Goal: Information Seeking & Learning: Learn about a topic

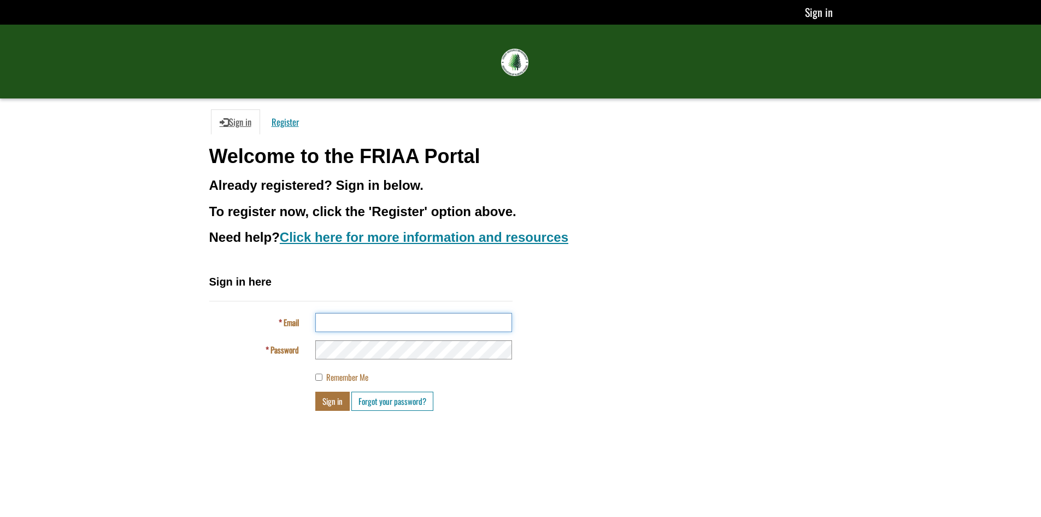
click at [397, 326] on input "Email" at bounding box center [413, 322] width 197 height 19
type input "**********"
click at [326, 401] on button "Sign in" at bounding box center [332, 400] width 34 height 19
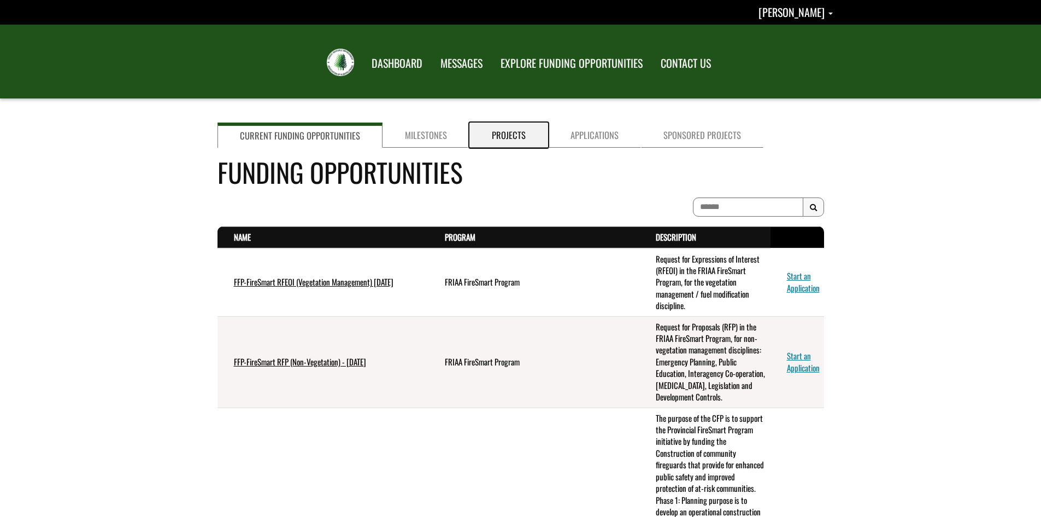
click at [512, 134] on link "Projects" at bounding box center [509, 134] width 79 height 25
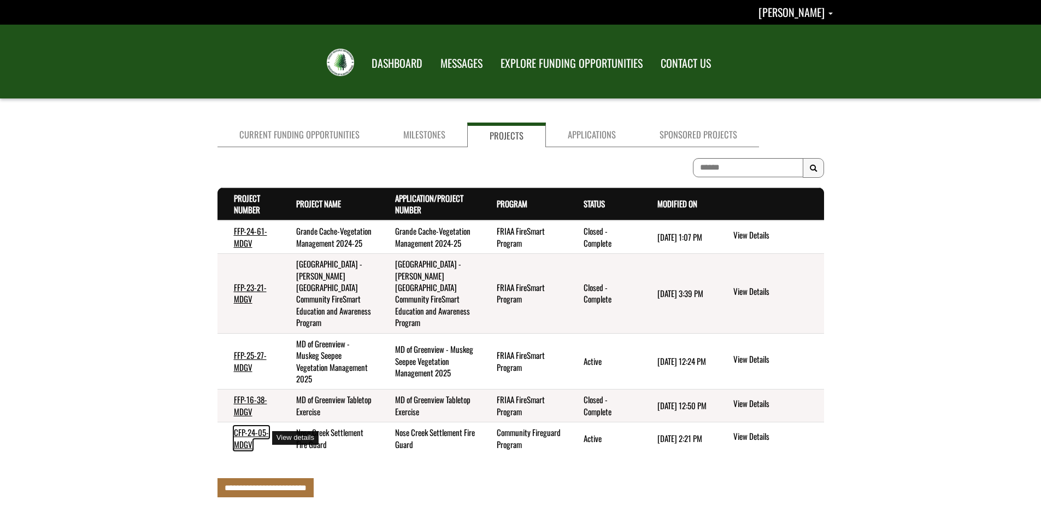
click at [243, 432] on link "CFP-24-05-MDGV" at bounding box center [251, 438] width 35 height 24
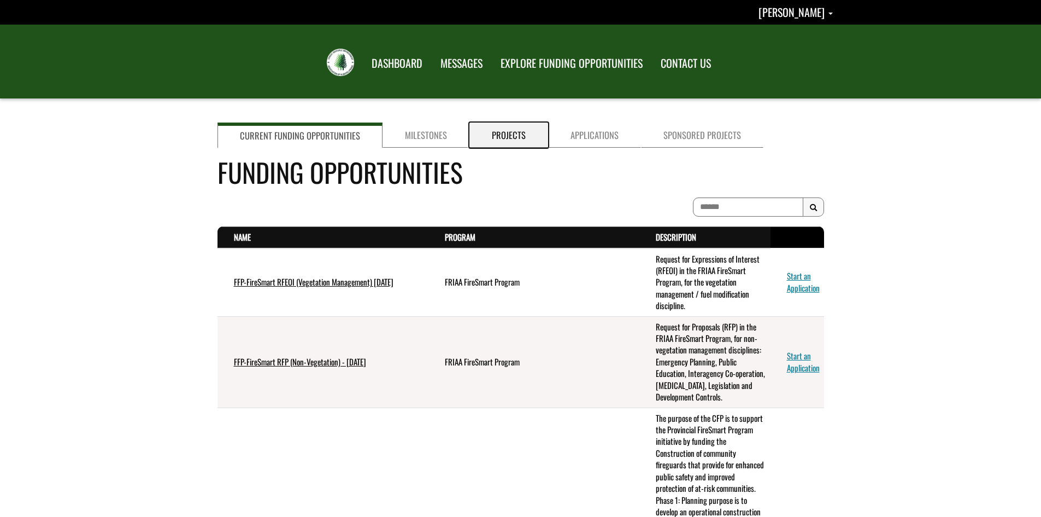
click at [508, 134] on link "Projects" at bounding box center [509, 134] width 79 height 25
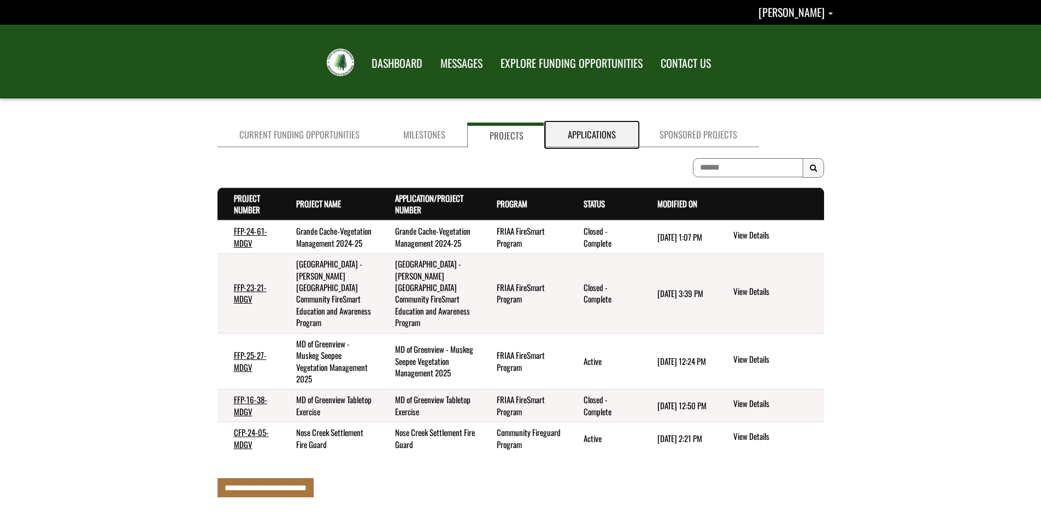
click at [583, 133] on link "Applications" at bounding box center [592, 134] width 92 height 25
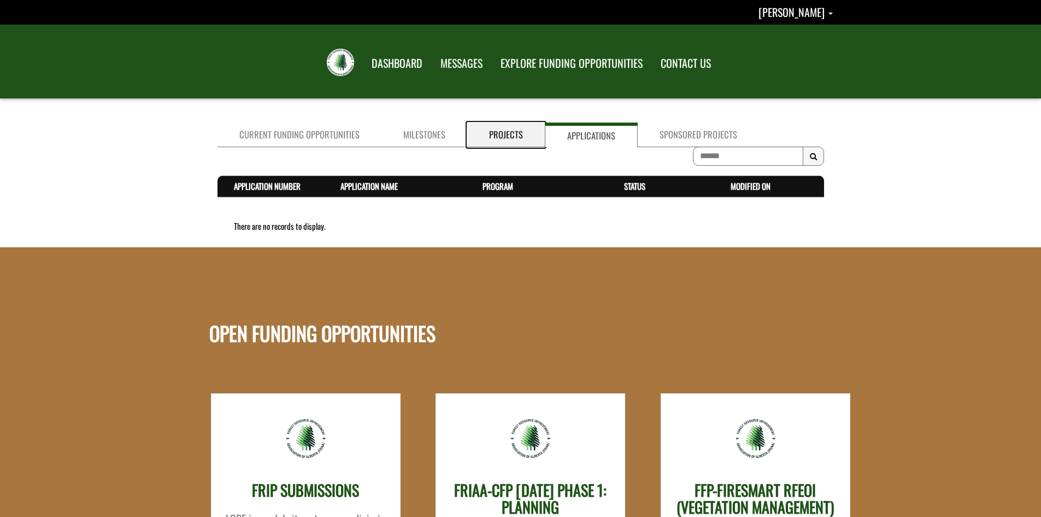
click at [494, 133] on link "Projects" at bounding box center [506, 134] width 78 height 25
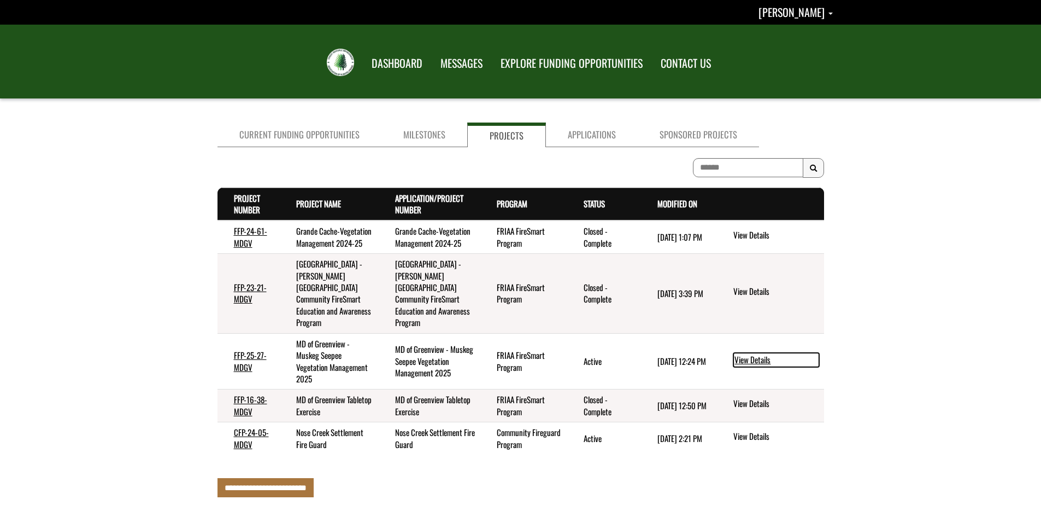
click at [751, 359] on link "View Details" at bounding box center [777, 360] width 86 height 14
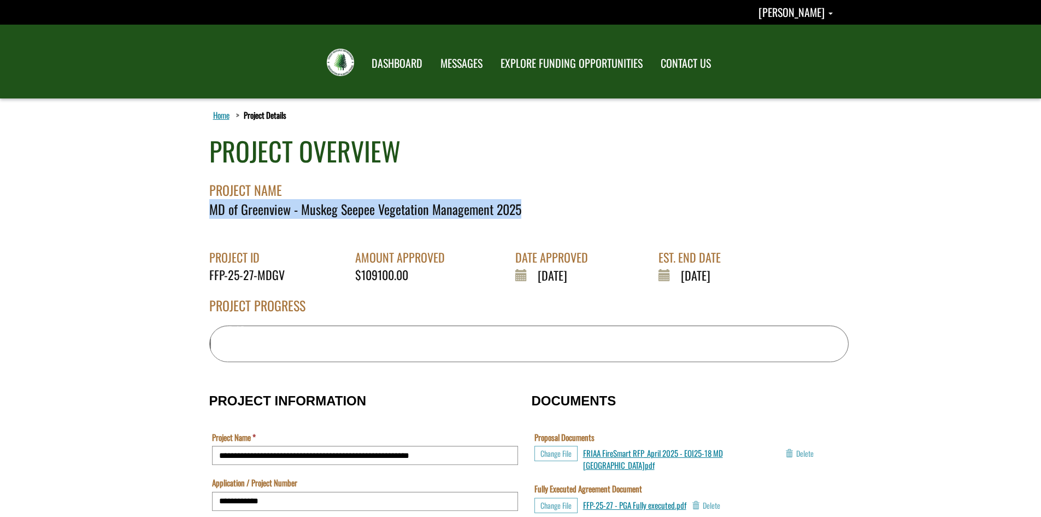
drag, startPoint x: 211, startPoint y: 206, endPoint x: 517, endPoint y: 215, distance: 306.2
click at [517, 215] on div "MD of Greenview - Muskeg Seepee Vegetation Management 2025" at bounding box center [529, 209] width 640 height 19
copy div "MD of Greenview - Muskeg Seepee Vegetation Management 2025"
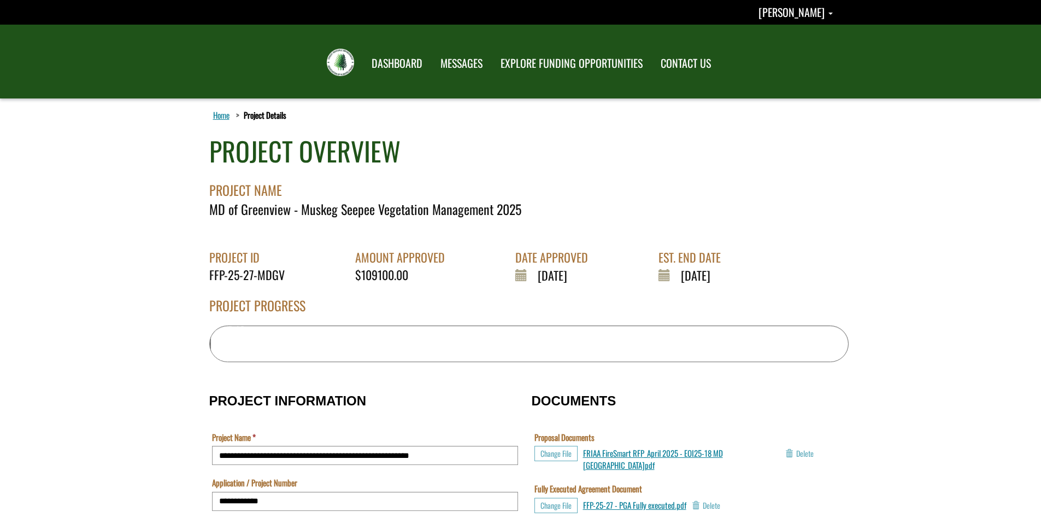
click at [519, 274] on icon at bounding box center [526, 275] width 23 height 14
click at [547, 274] on div "2025-6-12" at bounding box center [555, 274] width 81 height 17
click at [636, 452] on span "FRIAA FireSmart RFP_April 2025 - EOI25-18 MD Greenview.pdf" at bounding box center [653, 459] width 140 height 24
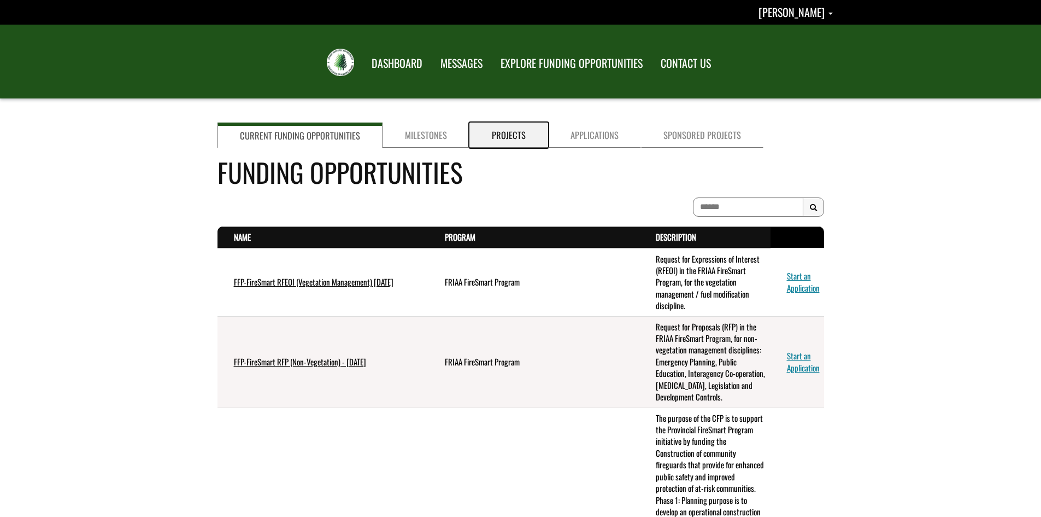
click at [503, 132] on link "Projects" at bounding box center [509, 134] width 79 height 25
